Goal: Information Seeking & Learning: Learn about a topic

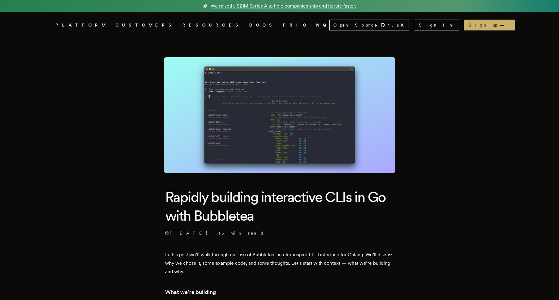
scroll to position [96, 0]
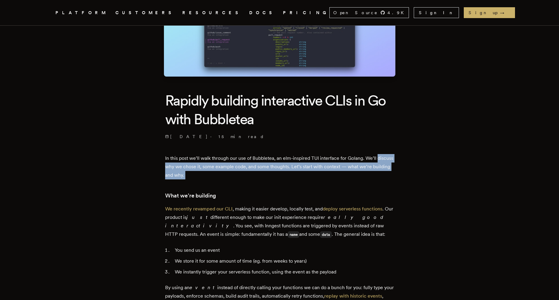
drag, startPoint x: 0, startPoint y: 0, endPoint x: 161, endPoint y: 163, distance: 228.6
click at [198, 175] on p "In this post we’ll walk through our use of Bubbletea, an elm-inspired TUI inter…" at bounding box center [279, 166] width 229 height 25
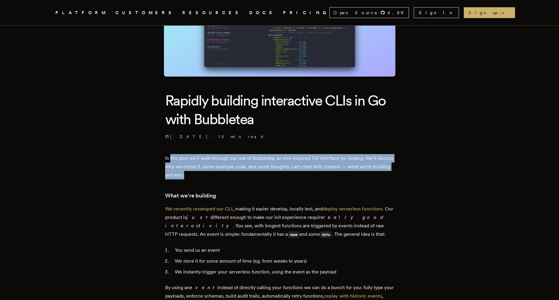
drag, startPoint x: 161, startPoint y: 163, endPoint x: 172, endPoint y: 154, distance: 14.3
click at [172, 154] on p "In this post we’ll walk through our use of Bubbletea, an elm-inspired TUI inter…" at bounding box center [279, 166] width 229 height 25
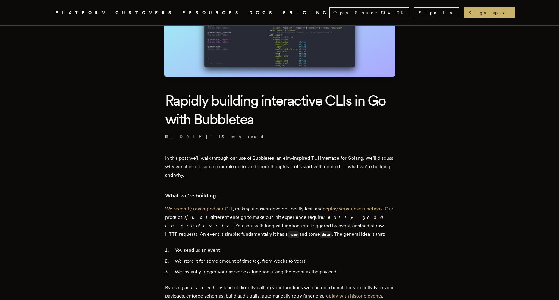
drag, startPoint x: 172, startPoint y: 154, endPoint x: 220, endPoint y: 172, distance: 50.2
click at [220, 172] on p "In this post we’ll walk through our use of Bubbletea, an elm-inspired TUI inter…" at bounding box center [279, 166] width 229 height 25
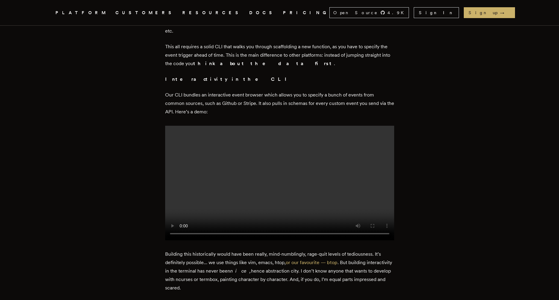
scroll to position [449, 0]
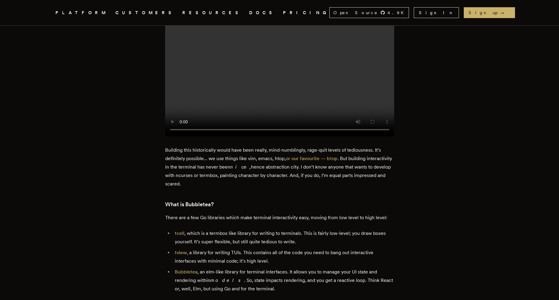
scroll to position [536, 0]
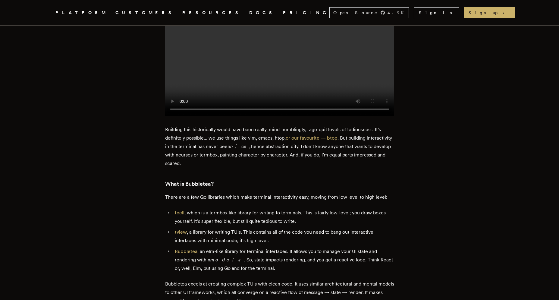
drag, startPoint x: 489, startPoint y: 314, endPoint x: 161, endPoint y: 132, distance: 375.1
click at [217, 158] on p "Building this historically would have been really, mind-numblingly, rage-quit l…" at bounding box center [279, 146] width 229 height 42
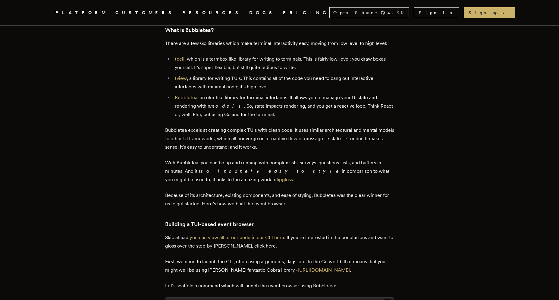
scroll to position [690, 0]
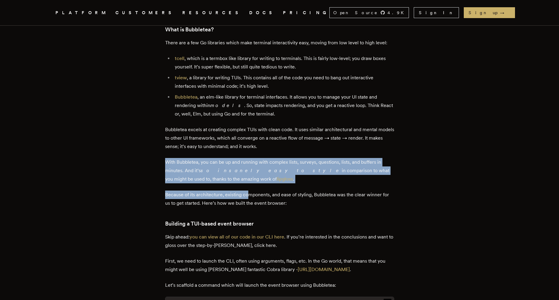
drag, startPoint x: 161, startPoint y: 132, endPoint x: 157, endPoint y: 167, distance: 34.6
drag, startPoint x: 157, startPoint y: 167, endPoint x: 220, endPoint y: 179, distance: 64.2
click at [220, 179] on p "With Bubbletea, you can be up and running with complex lists, surveys, question…" at bounding box center [279, 170] width 229 height 25
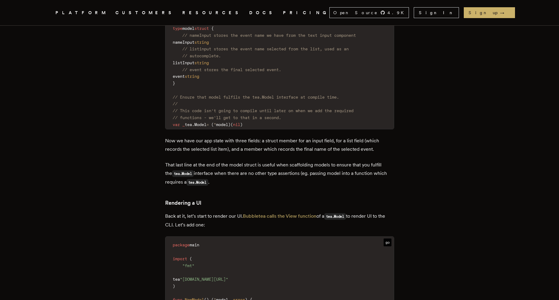
scroll to position [1298, 0]
